Goal: Transaction & Acquisition: Purchase product/service

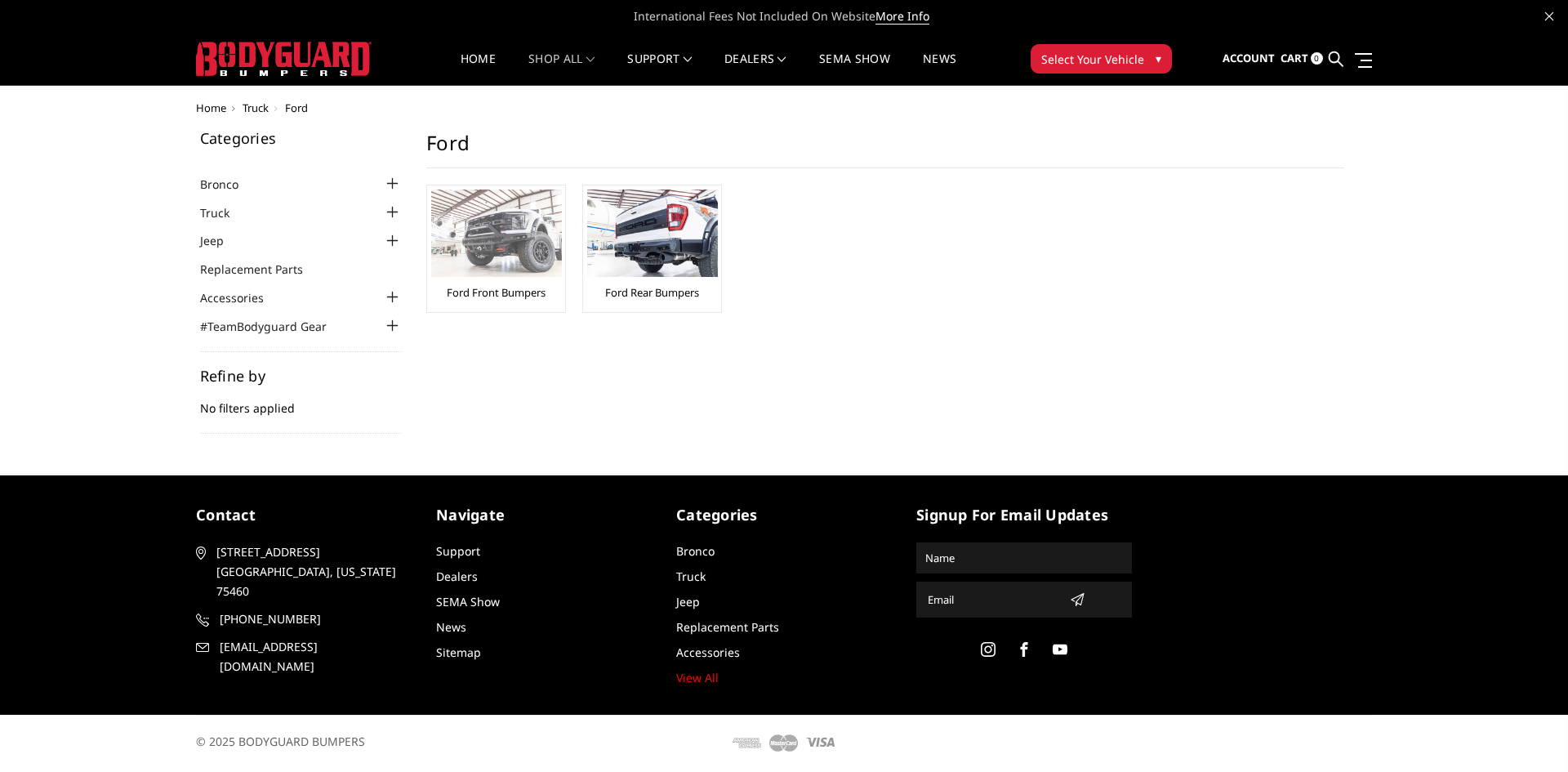
click at [503, 245] on img at bounding box center [497, 232] width 131 height 87
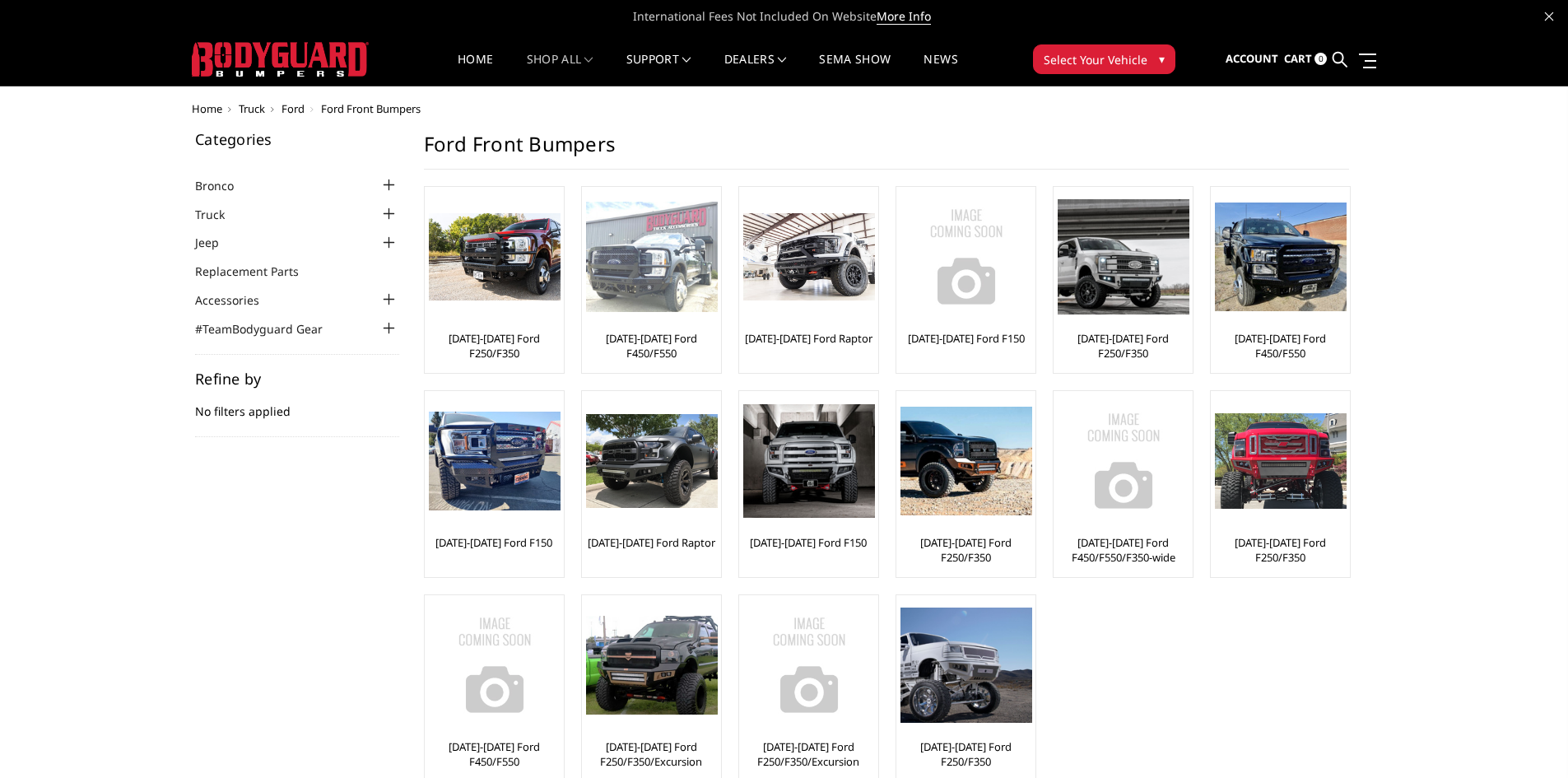
click at [629, 267] on img at bounding box center [653, 257] width 132 height 111
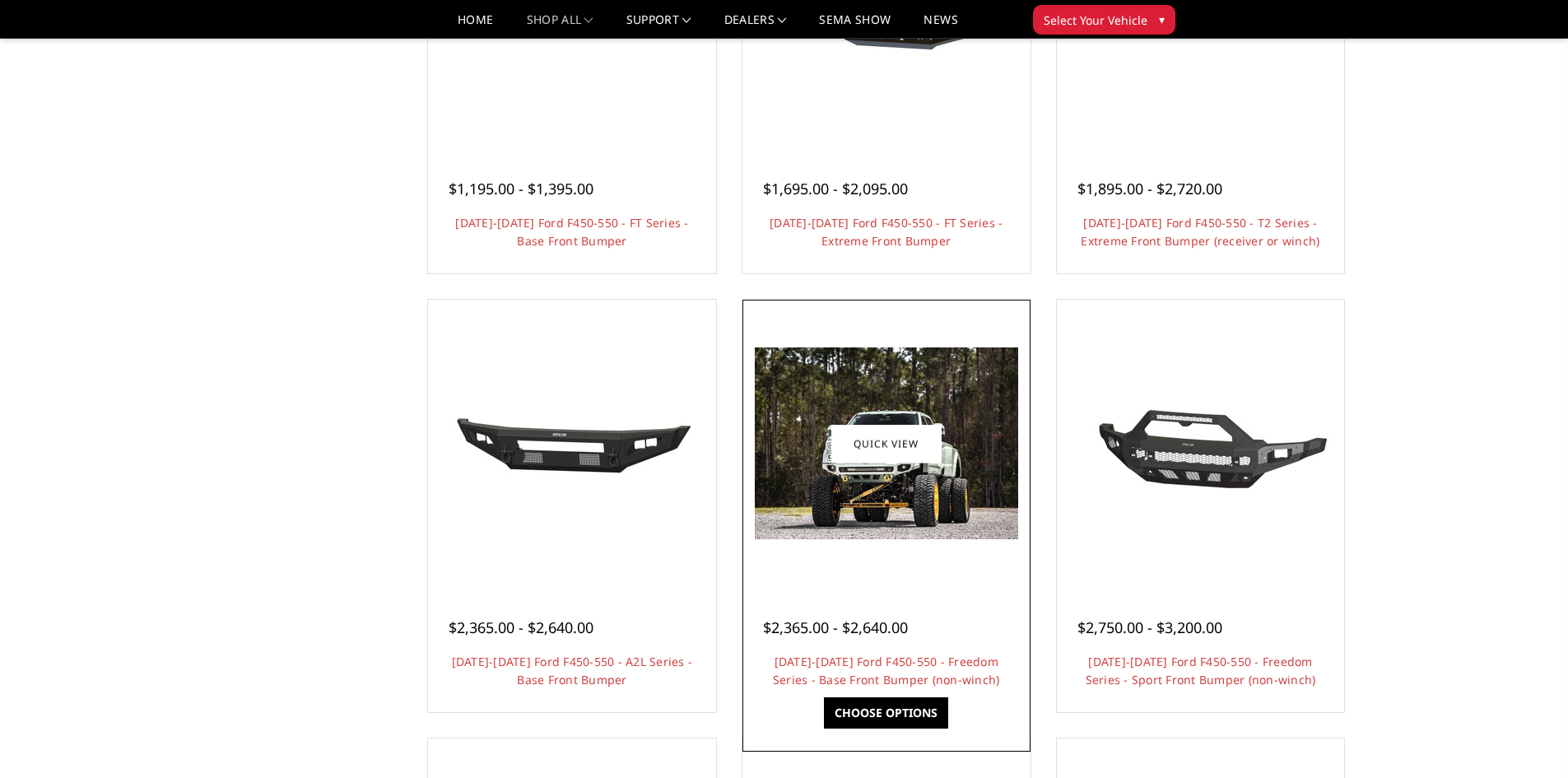
scroll to position [576, 0]
